Goal: Task Accomplishment & Management: Manage account settings

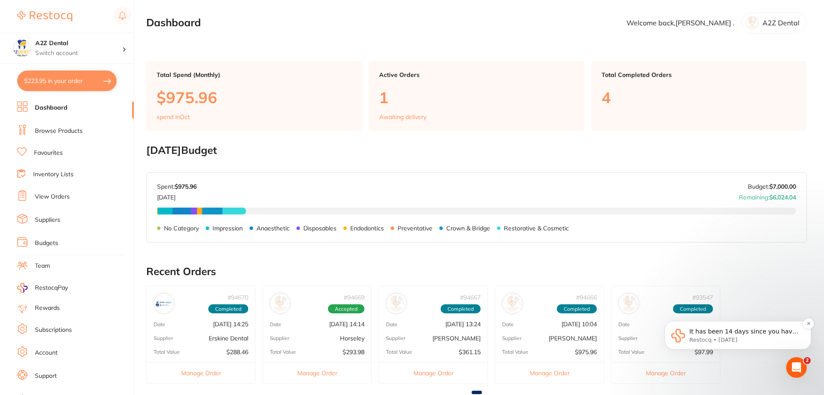
click at [713, 335] on span "It has been 14 days since you have started your Restocq journey. We wanted to d…" at bounding box center [744, 352] width 110 height 49
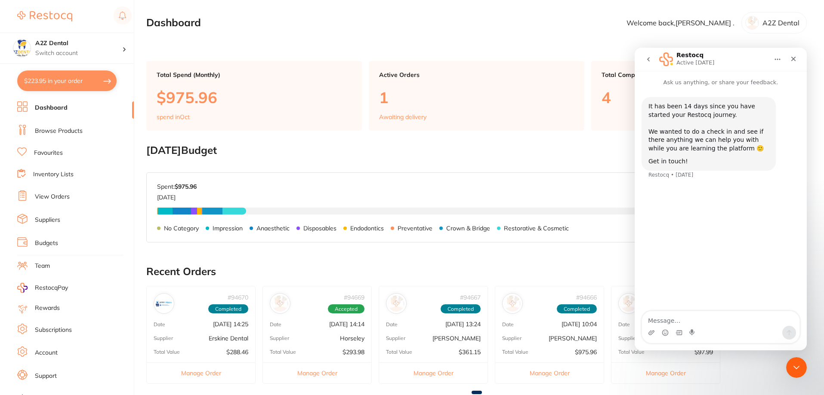
click at [685, 318] on textarea "Message…" at bounding box center [720, 318] width 157 height 15
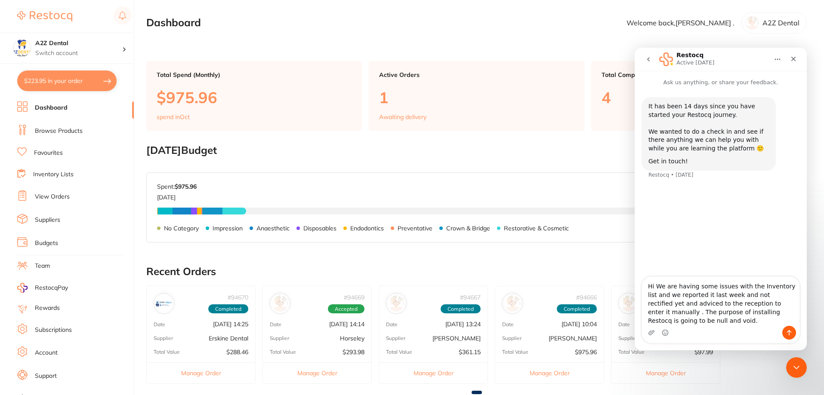
click at [659, 304] on textarea "Hi We are having some issues with the Inventory list and we reported it last we…" at bounding box center [720, 301] width 157 height 49
drag, startPoint x: 770, startPoint y: 304, endPoint x: 786, endPoint y: 319, distance: 22.2
click at [786, 319] on textarea "Hi We are having some issues with the Inventory list and we reported it last we…" at bounding box center [720, 301] width 157 height 49
click at [665, 320] on textarea "Hi We are having some issues with the Inventory list and we reported it last we…" at bounding box center [720, 301] width 157 height 49
type textarea "Hi We are having some issues with the Inventory list and we reported it last we…"
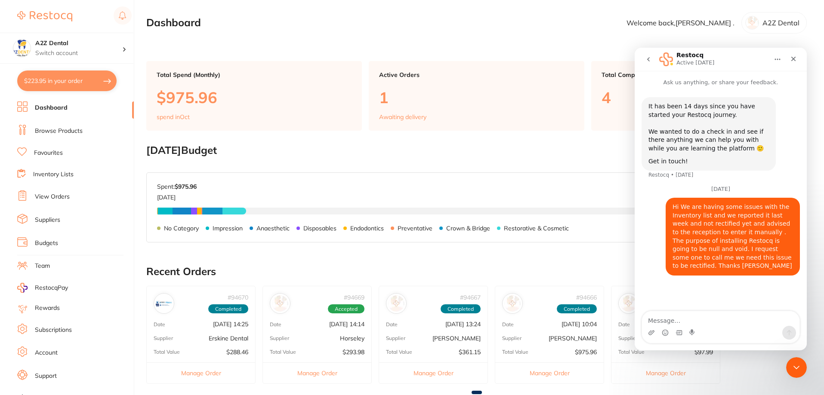
click at [474, 151] on h2 "[DATE] Budget" at bounding box center [476, 151] width 660 height 12
click at [792, 58] on icon "Close" at bounding box center [793, 59] width 5 height 5
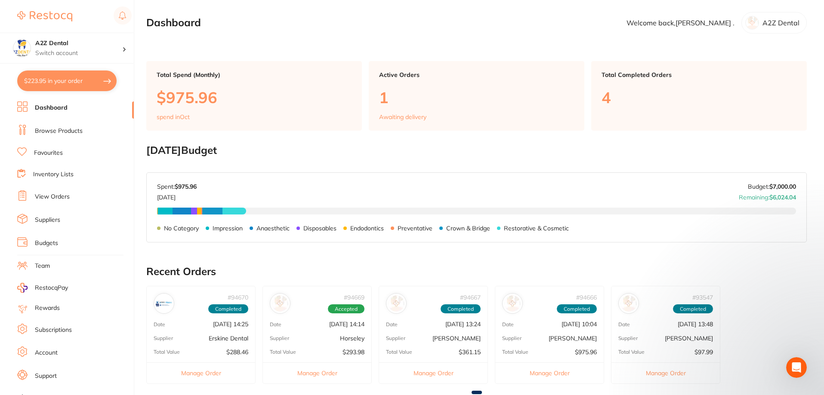
click at [52, 104] on link "Dashboard" at bounding box center [51, 108] width 33 height 9
click at [50, 109] on link "Dashboard" at bounding box center [51, 108] width 33 height 9
click at [49, 110] on link "Dashboard" at bounding box center [51, 108] width 33 height 9
click at [49, 108] on link "Dashboard" at bounding box center [51, 108] width 33 height 9
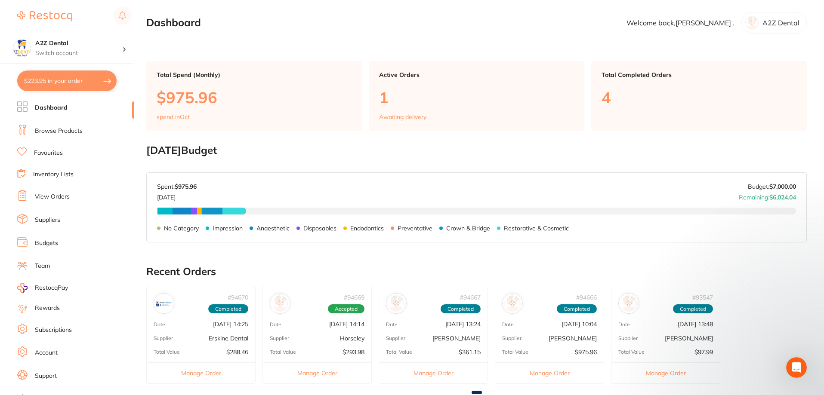
click at [49, 108] on link "Dashboard" at bounding box center [51, 108] width 33 height 9
click at [43, 129] on link "Browse Products" at bounding box center [59, 131] width 48 height 9
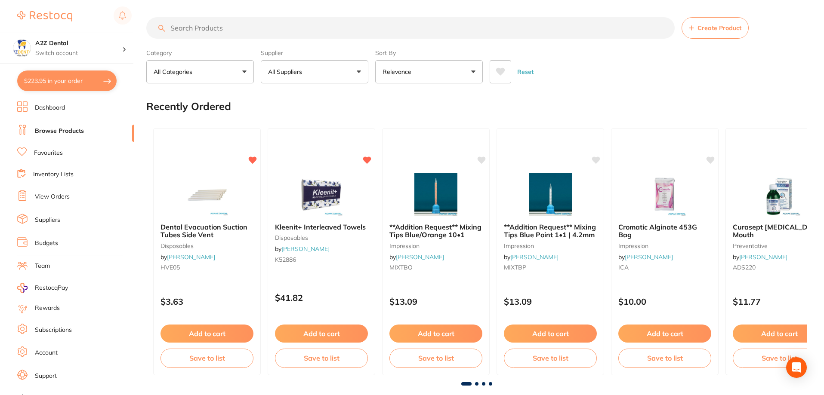
click at [44, 106] on link "Dashboard" at bounding box center [50, 108] width 30 height 9
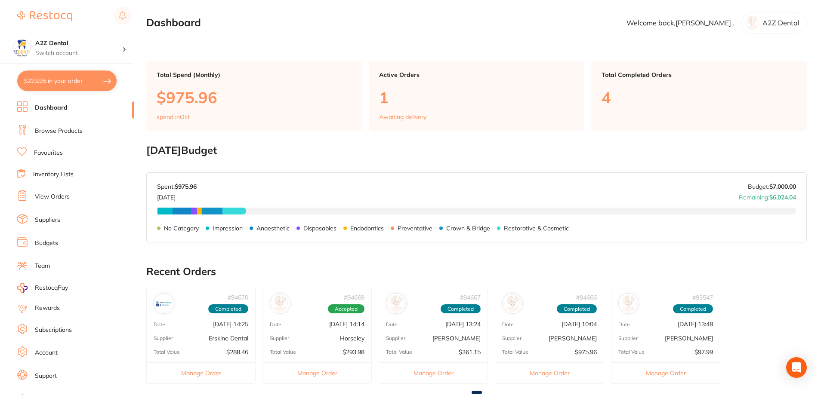
click at [44, 240] on link "Budgets" at bounding box center [46, 243] width 23 height 9
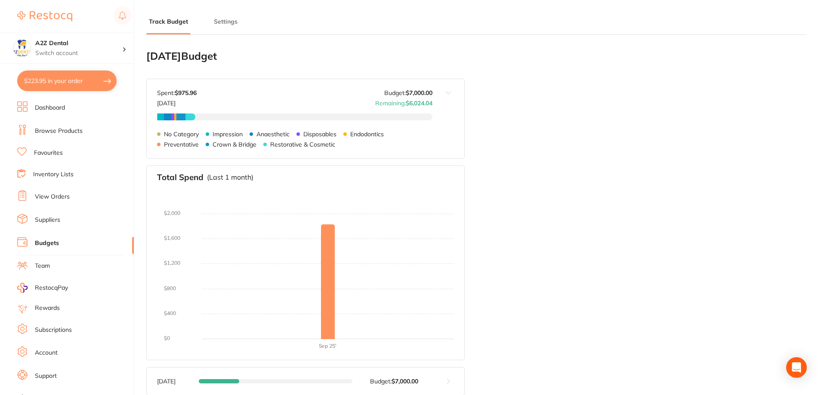
click at [160, 105] on p "[DATE]" at bounding box center [177, 101] width 40 height 10
click at [156, 54] on h2 "[DATE] Budget" at bounding box center [305, 56] width 318 height 12
click at [229, 20] on button "Settings" at bounding box center [225, 22] width 29 height 8
